Goal: Task Accomplishment & Management: Complete application form

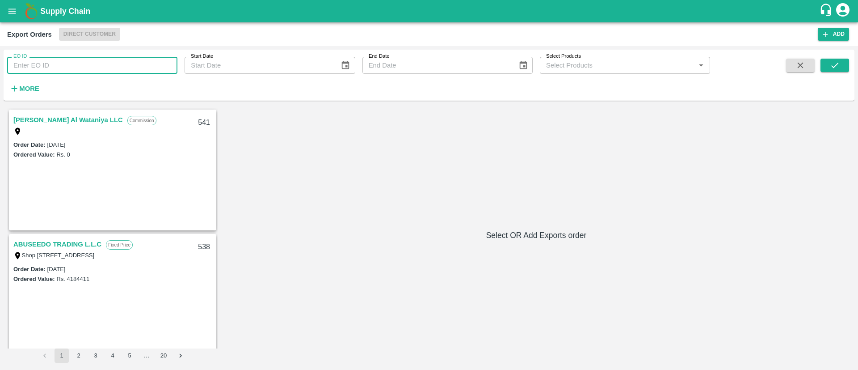
click at [69, 66] on input "EO ID" at bounding box center [92, 65] width 170 height 17
type input "5"
click at [11, 10] on icon "open drawer" at bounding box center [12, 11] width 10 height 10
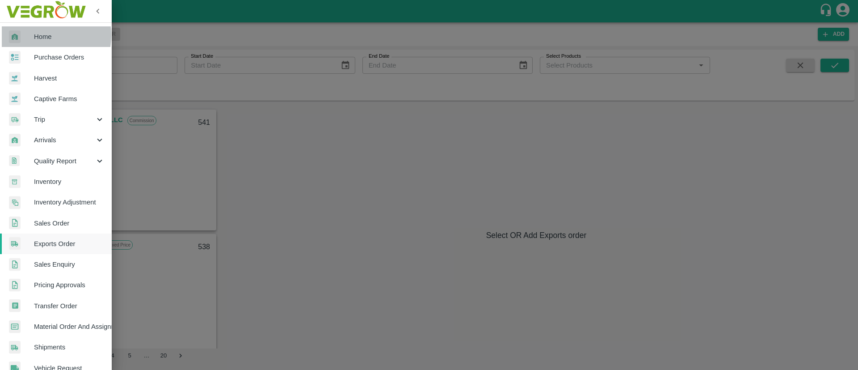
click at [33, 35] on div at bounding box center [21, 36] width 25 height 13
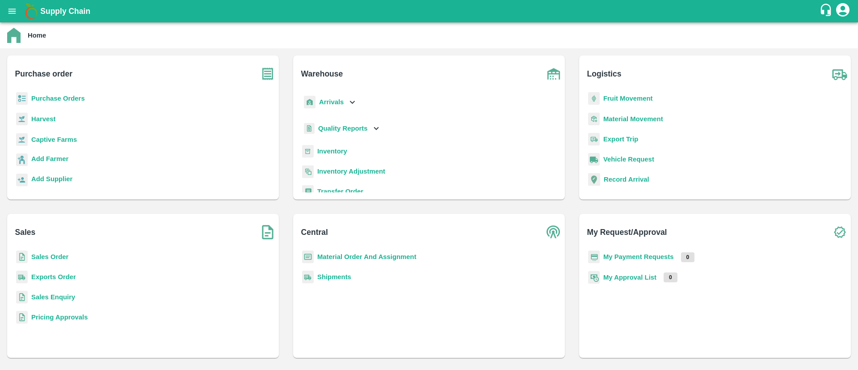
click at [59, 258] on b "Sales Order" at bounding box center [49, 256] width 37 height 7
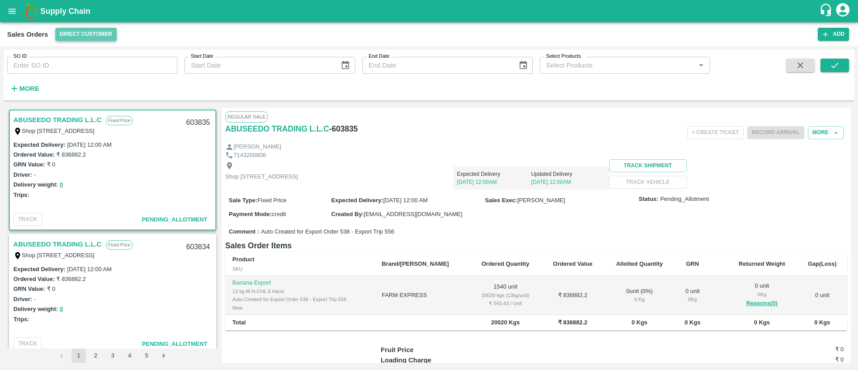
click at [80, 32] on button "Direct Customer" at bounding box center [85, 34] width 61 height 13
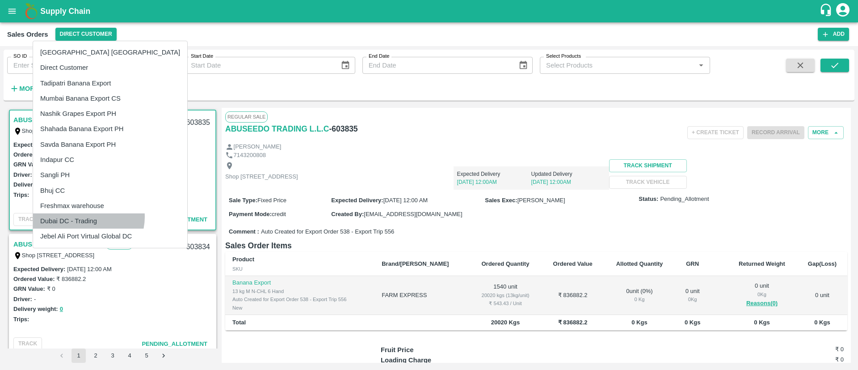
click at [88, 217] on li "Dubai DC - Trading" at bounding box center [110, 220] width 154 height 15
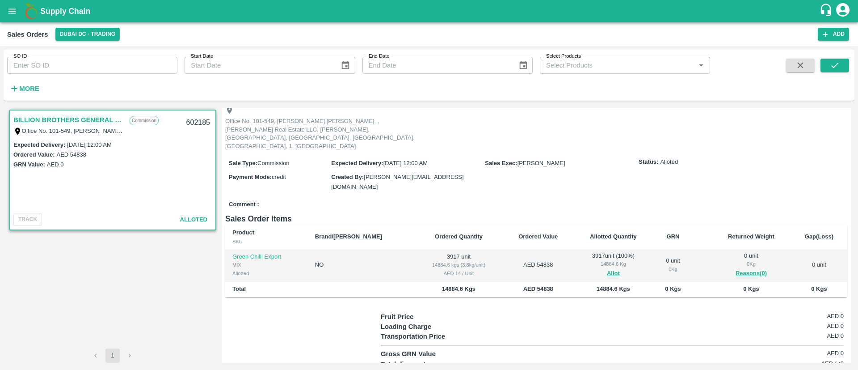
scroll to position [52, 0]
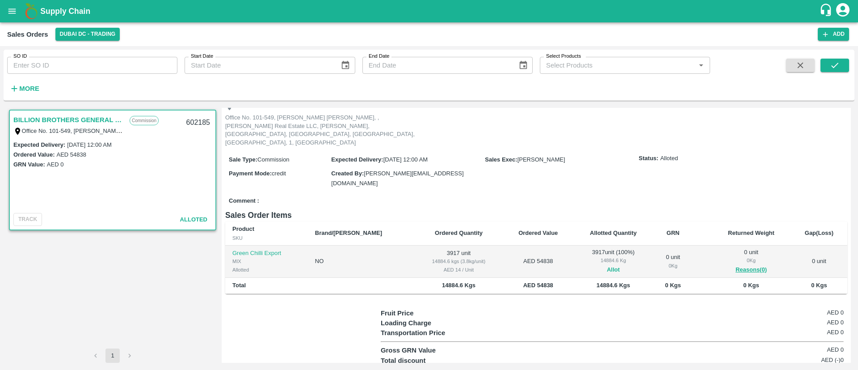
click at [607, 265] on button "Allot" at bounding box center [613, 270] width 13 height 10
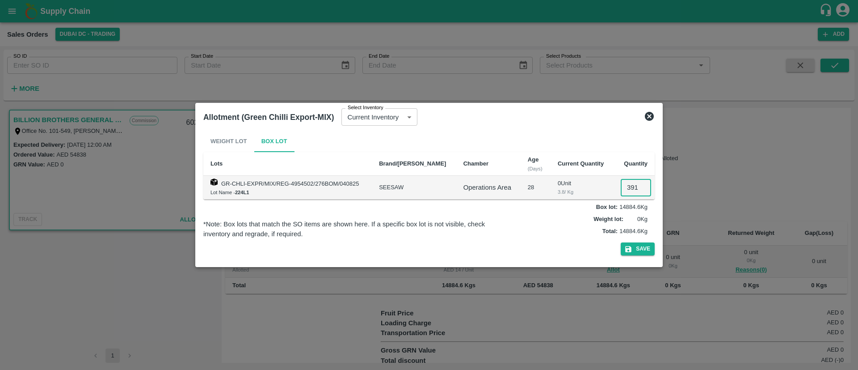
click at [634, 186] on input "3917" at bounding box center [636, 187] width 30 height 17
type input "03317"
click at [629, 248] on icon "button" at bounding box center [629, 249] width 8 height 8
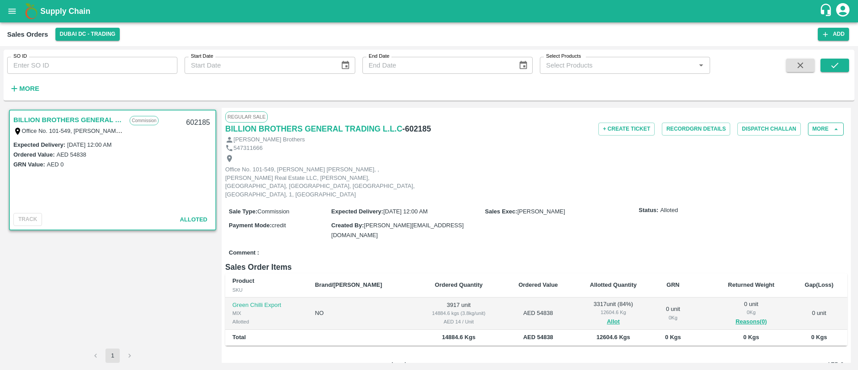
click at [821, 131] on button "More" at bounding box center [826, 128] width 36 height 13
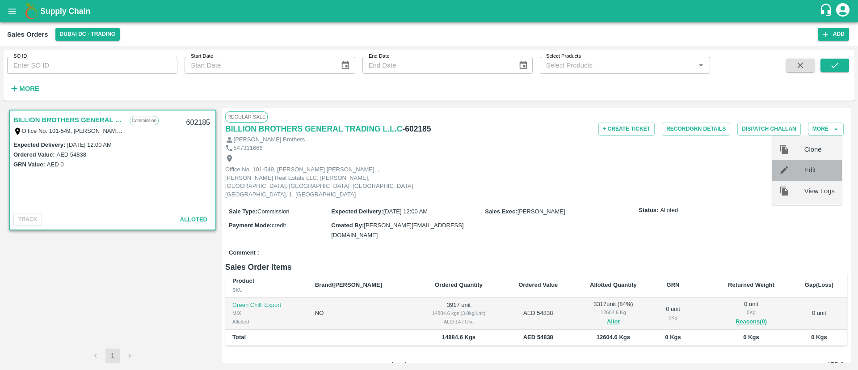
click at [798, 172] on div at bounding box center [792, 170] width 25 height 10
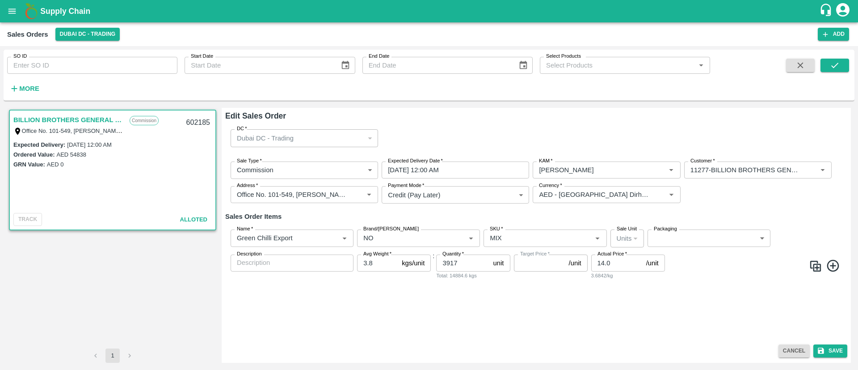
type input "NA"
click at [449, 262] on input "3917" at bounding box center [462, 262] width 53 height 17
type input "3317"
click at [834, 350] on button "Save" at bounding box center [831, 350] width 34 height 13
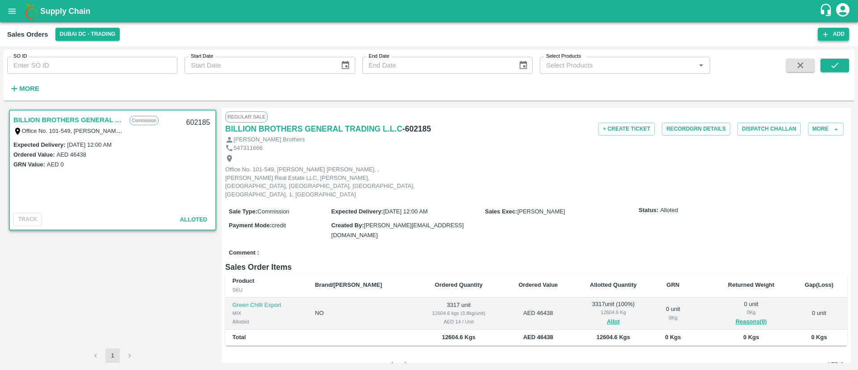
click at [834, 28] on button "Add" at bounding box center [833, 34] width 31 height 13
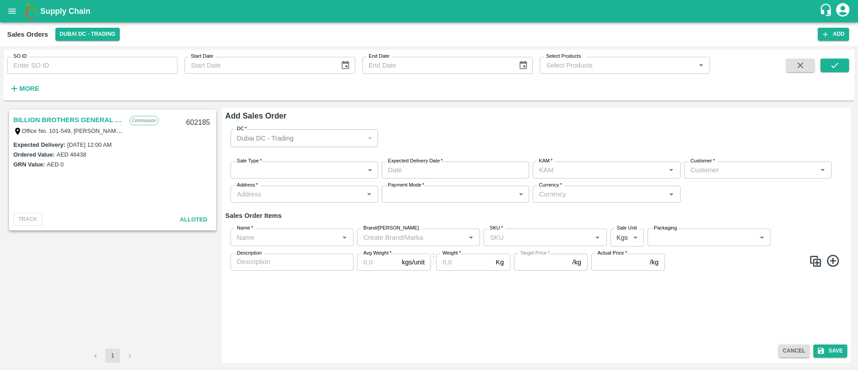
type input "[PERSON_NAME]"
type input "AED - [GEOGRAPHIC_DATA] Dirham"
click at [715, 298] on div "DC   * [GEOGRAPHIC_DATA] [GEOGRAPHIC_DATA] - Trading 286 DC Sale Type   * ​ Sal…" at bounding box center [536, 231] width 622 height 218
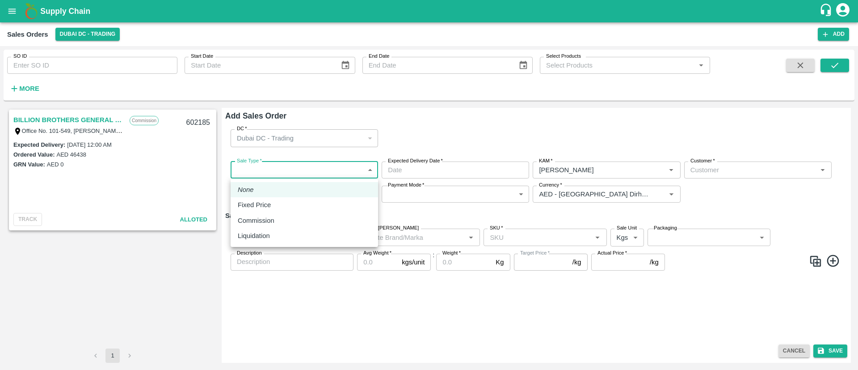
click at [364, 168] on body "Supply Chain Sales Orders [GEOGRAPHIC_DATA] [GEOGRAPHIC_DATA] - Trading Add SO …" at bounding box center [429, 185] width 858 height 370
click at [434, 305] on div at bounding box center [429, 185] width 858 height 370
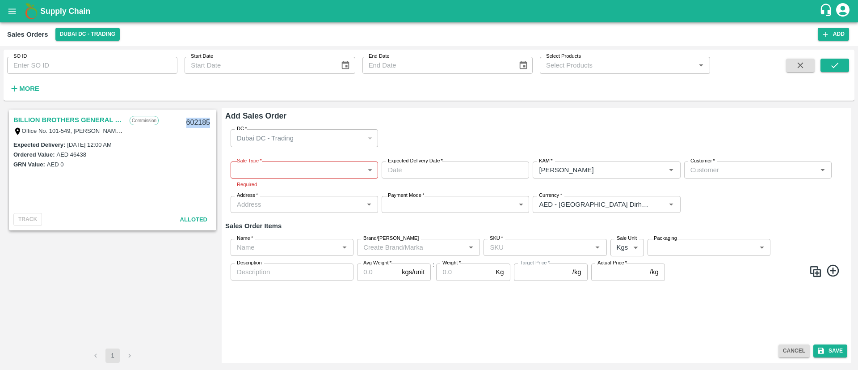
drag, startPoint x: 187, startPoint y: 122, endPoint x: 208, endPoint y: 121, distance: 21.1
click at [208, 121] on div "602185" at bounding box center [198, 122] width 34 height 21
copy div "602185"
